Goal: Information Seeking & Learning: Learn about a topic

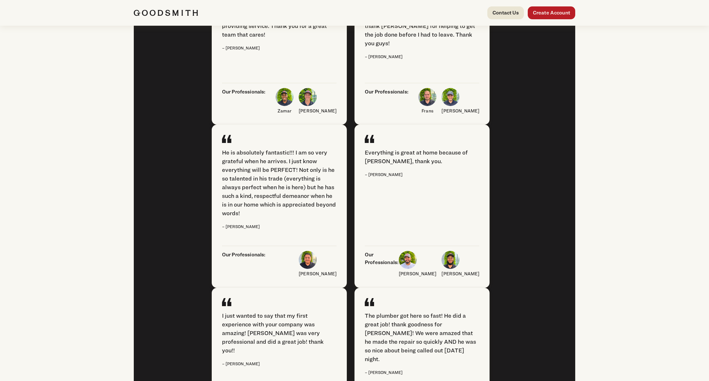
scroll to position [1129, 0]
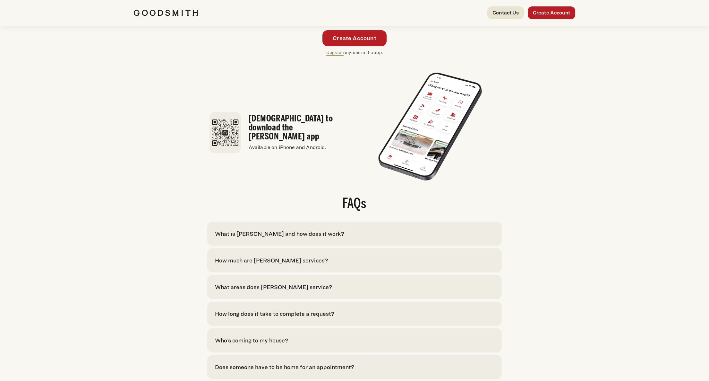
click at [269, 229] on div "What is [PERSON_NAME] and how does it work?" at bounding box center [279, 233] width 129 height 9
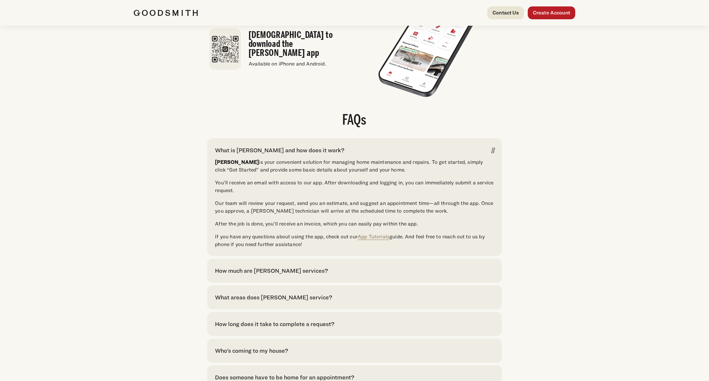
scroll to position [1213, 0]
click at [296, 277] on div "How much are Goodsmith services? Click here to see pricing for our most common …" at bounding box center [354, 269] width 294 height 24
click at [295, 273] on div "How much are [PERSON_NAME] services?" at bounding box center [271, 269] width 113 height 9
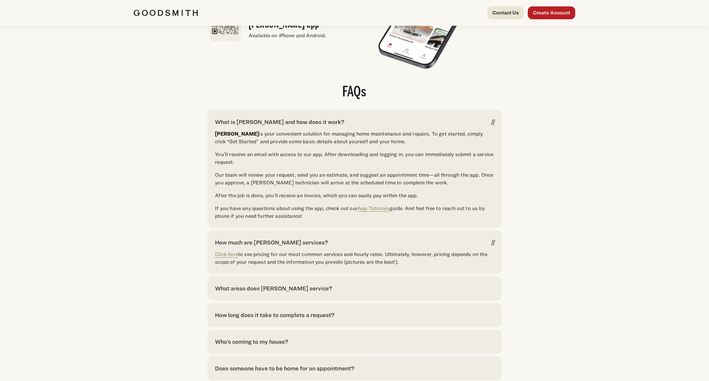
scroll to position [1245, 0]
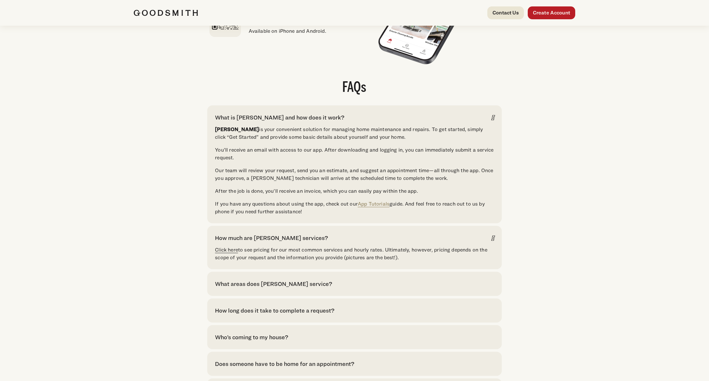
click at [228, 253] on link "Click here" at bounding box center [226, 249] width 23 height 6
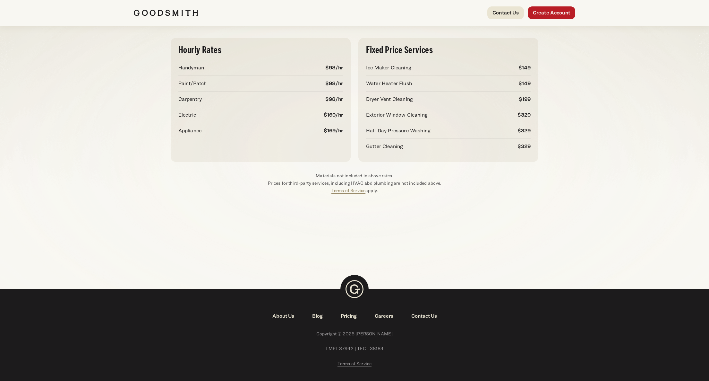
scroll to position [73, 0]
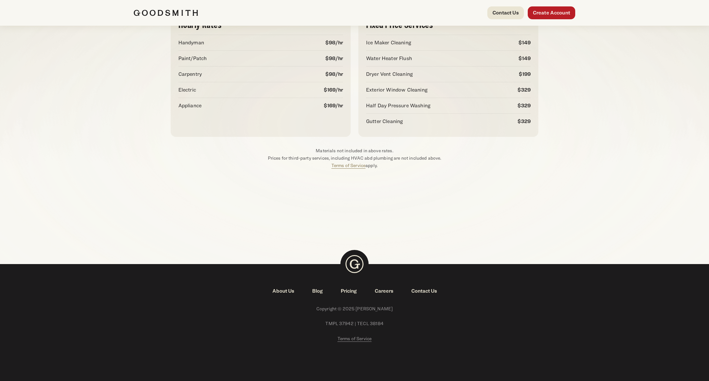
click at [388, 291] on link "Careers" at bounding box center [384, 291] width 37 height 8
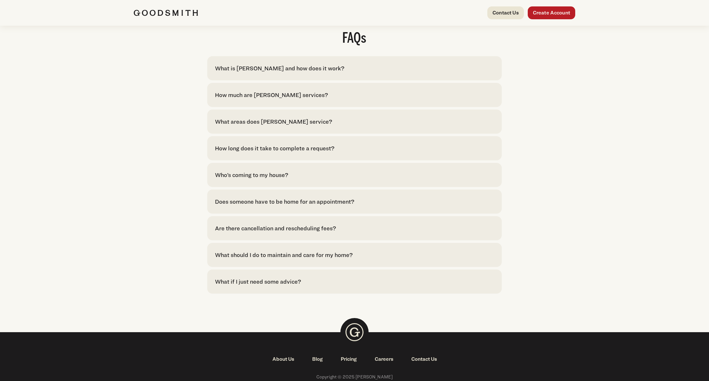
scroll to position [1320, 0]
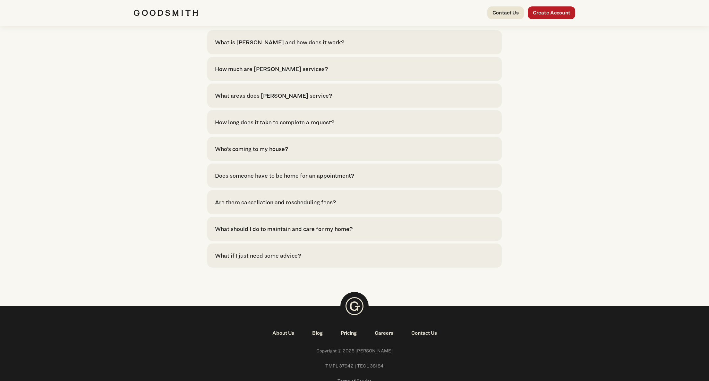
click at [264, 260] on div "What if I just need some advice?" at bounding box center [258, 255] width 86 height 9
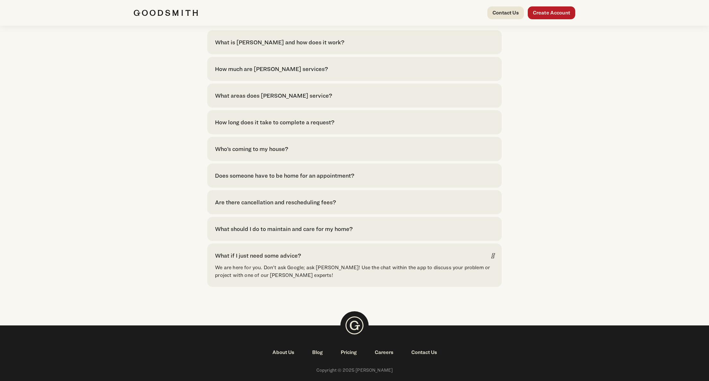
click at [264, 260] on div "What if I just need some advice?" at bounding box center [258, 255] width 86 height 9
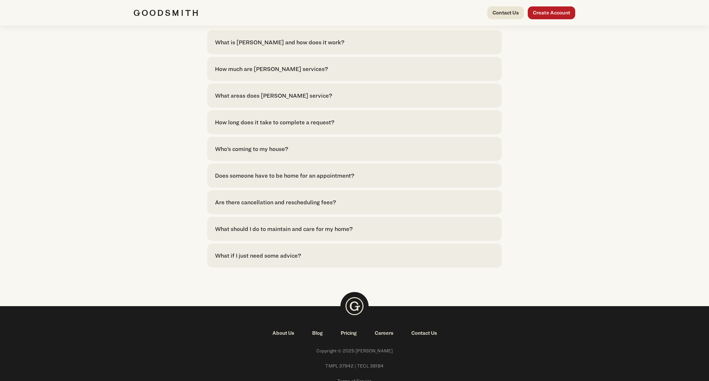
click at [268, 233] on div "What should I do to maintain and care for my home?" at bounding box center [284, 228] width 138 height 9
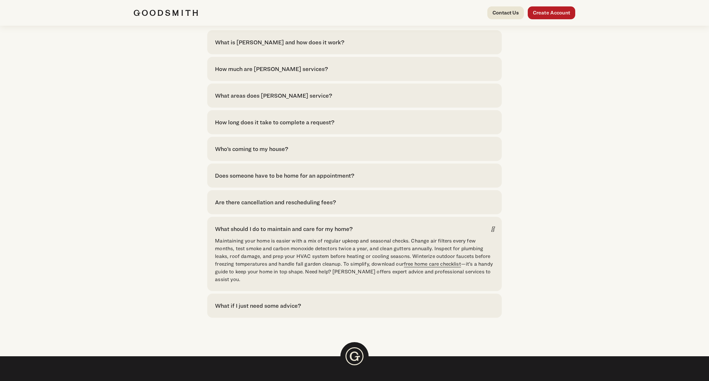
click at [440, 267] on link "free home care checklist" at bounding box center [432, 264] width 57 height 6
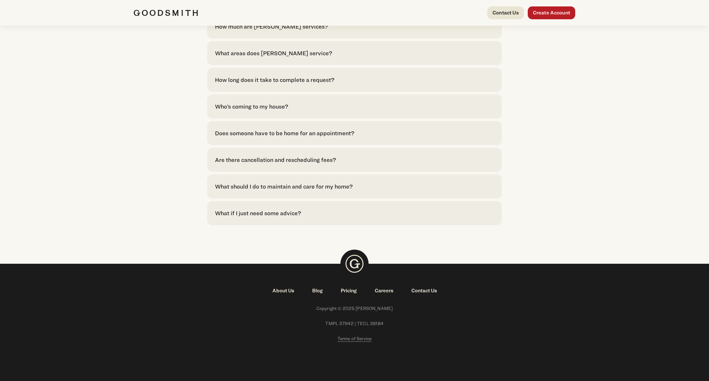
scroll to position [1320, 0]
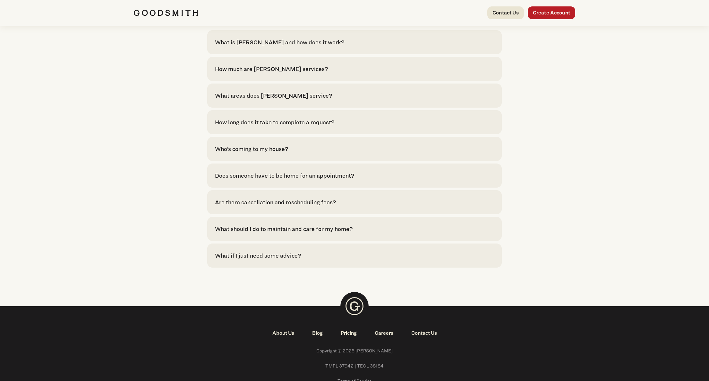
click at [254, 153] on div "Who’s coming to my house?" at bounding box center [251, 148] width 73 height 9
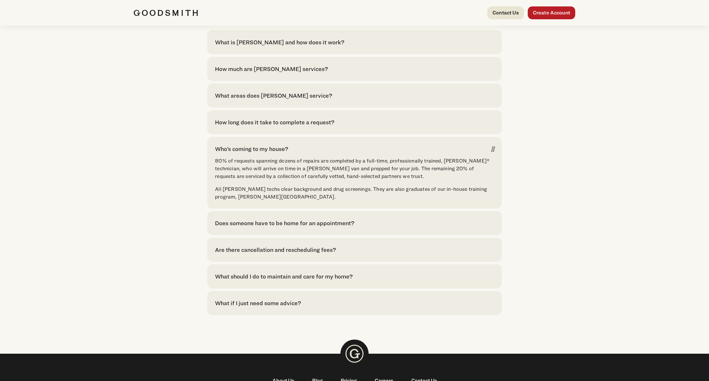
click at [254, 153] on div "Who’s coming to my house?" at bounding box center [251, 148] width 73 height 9
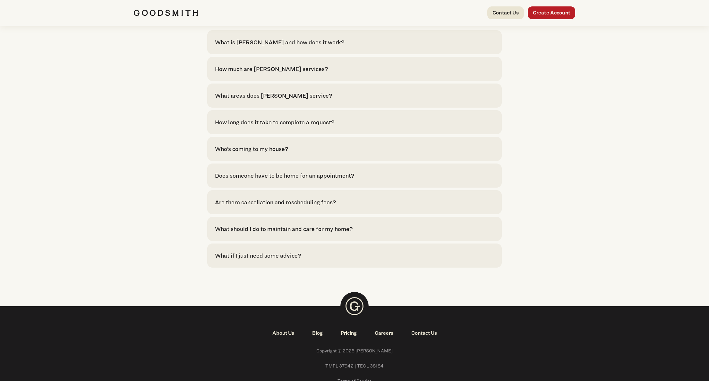
click at [277, 180] on div "Does someone have to be home for an appointment?" at bounding box center [284, 175] width 139 height 9
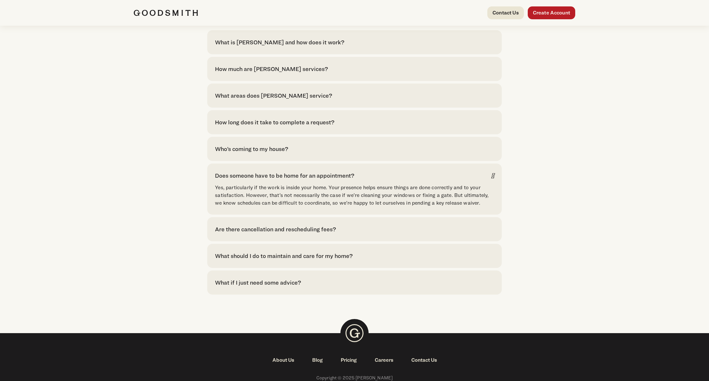
click at [276, 180] on div "Does someone have to be home for an appointment?" at bounding box center [284, 175] width 139 height 9
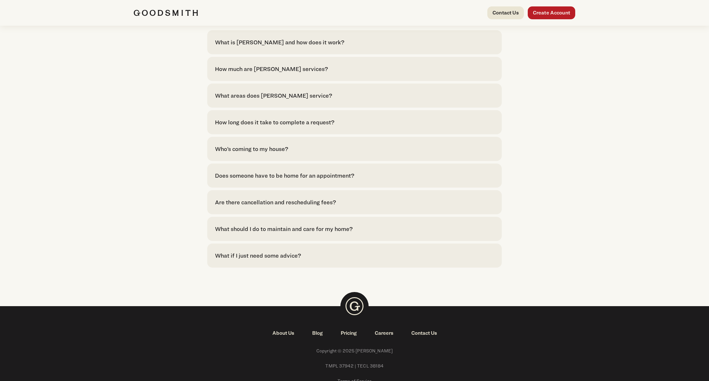
click at [274, 206] on div "Are there cancellation and rescheduling fees?" at bounding box center [275, 202] width 121 height 9
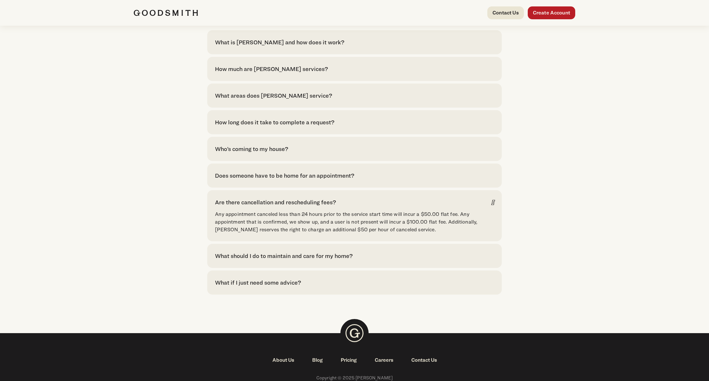
click at [278, 206] on div "Are there cancellation and rescheduling fees?" at bounding box center [275, 202] width 121 height 9
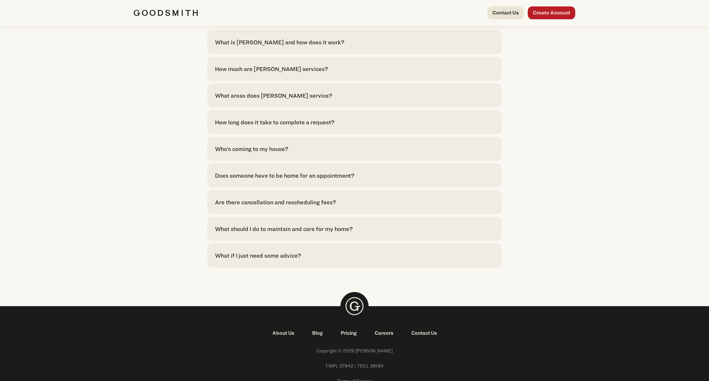
click at [262, 126] on div "How long does it take to complete a request?" at bounding box center [274, 122] width 119 height 9
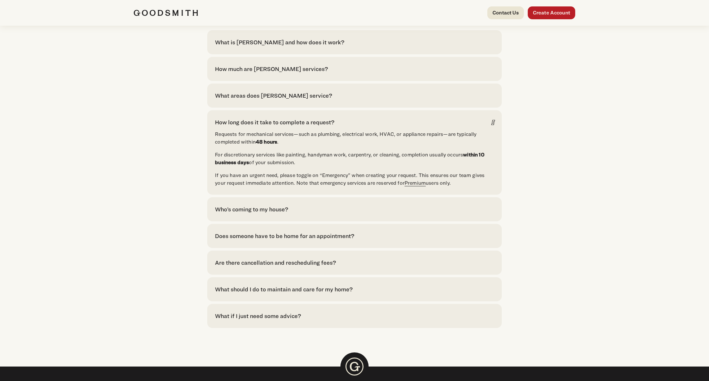
click at [412, 186] on link "Premium" at bounding box center [415, 183] width 21 height 6
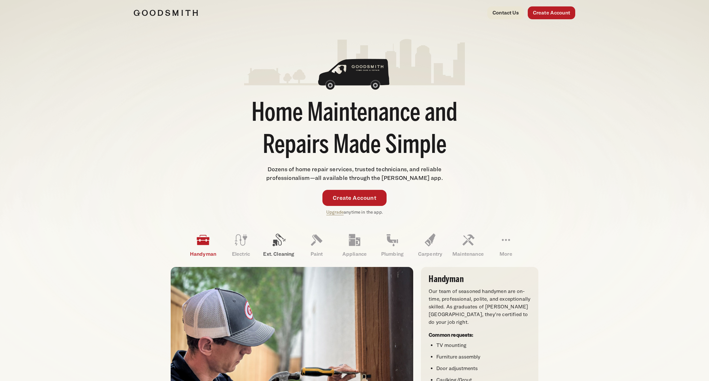
click at [281, 243] on icon at bounding box center [278, 239] width 15 height 15
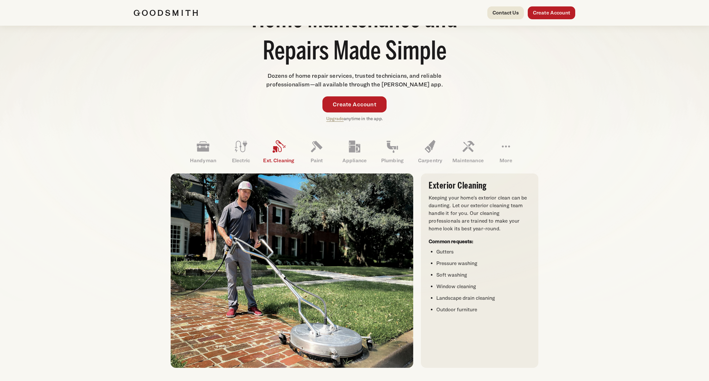
scroll to position [94, 0]
click at [355, 148] on icon at bounding box center [354, 146] width 11 height 12
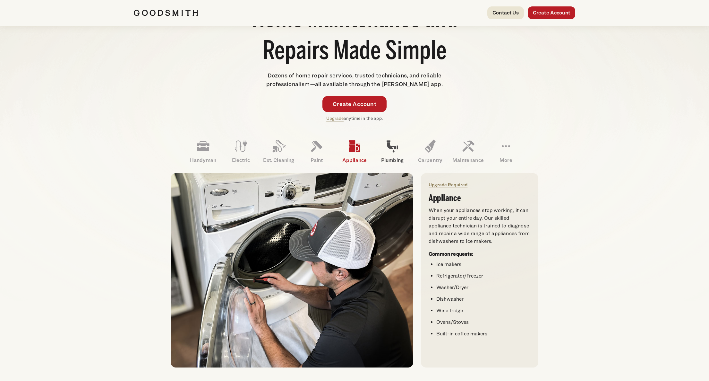
click at [391, 150] on icon at bounding box center [392, 145] width 15 height 15
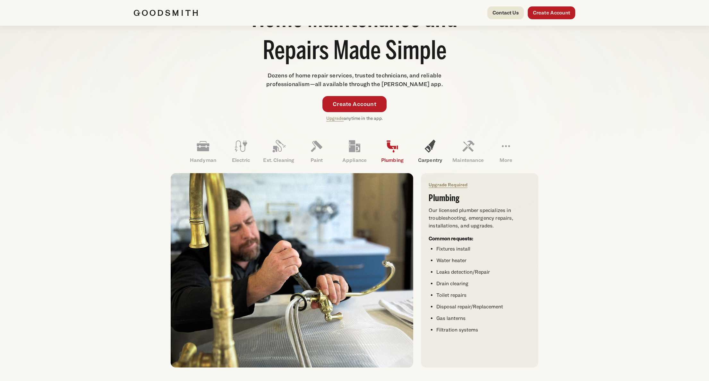
click at [425, 151] on icon at bounding box center [430, 145] width 15 height 15
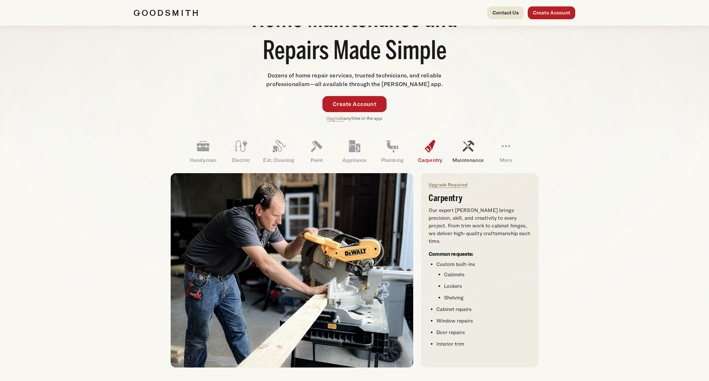
click at [466, 151] on icon at bounding box center [467, 145] width 15 height 15
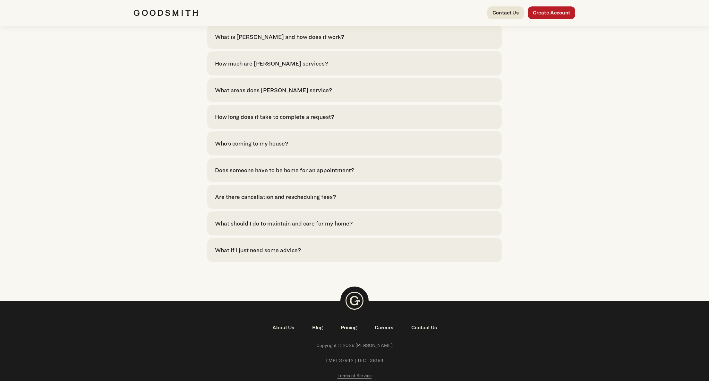
scroll to position [1326, 0]
click at [661, 77] on div "FAQs What is [PERSON_NAME] and how does it work? [PERSON_NAME] is your convenie…" at bounding box center [354, 130] width 709 height 287
